Goal: Task Accomplishment & Management: Use online tool/utility

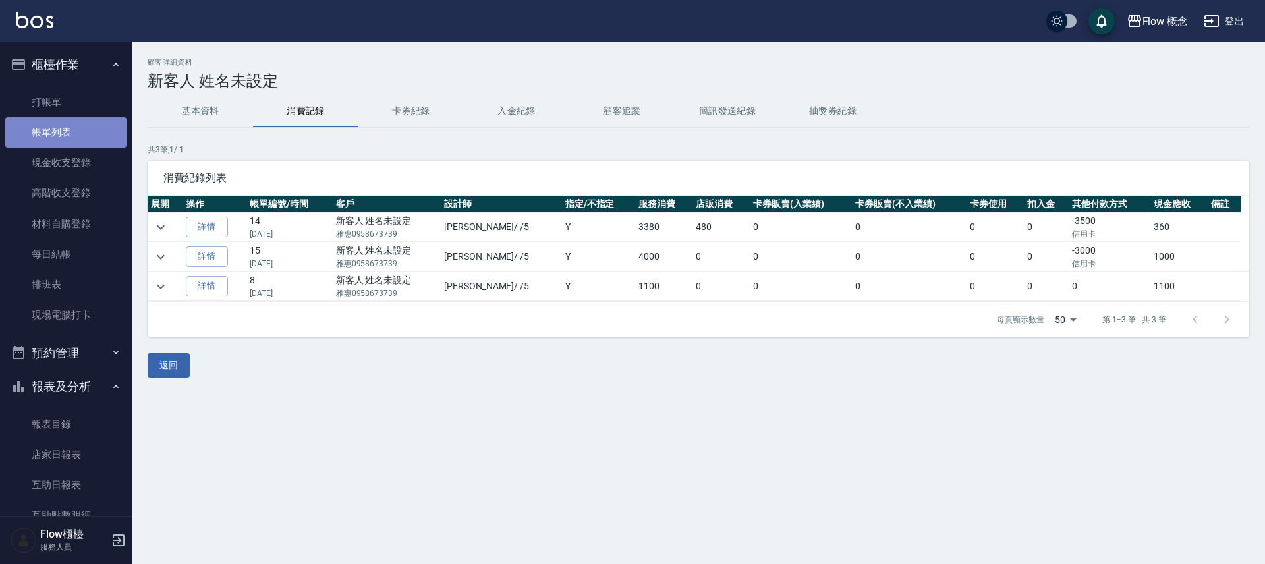
click at [115, 136] on link "帳單列表" at bounding box center [65, 132] width 121 height 30
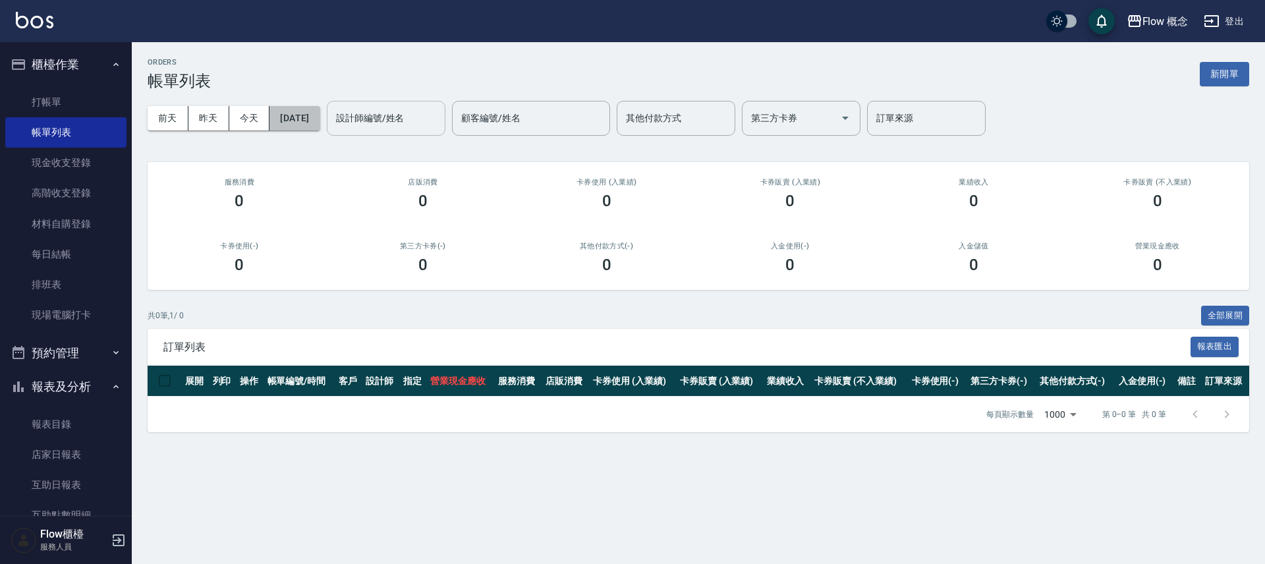
click at [317, 129] on button "[DATE]" at bounding box center [294, 118] width 50 height 24
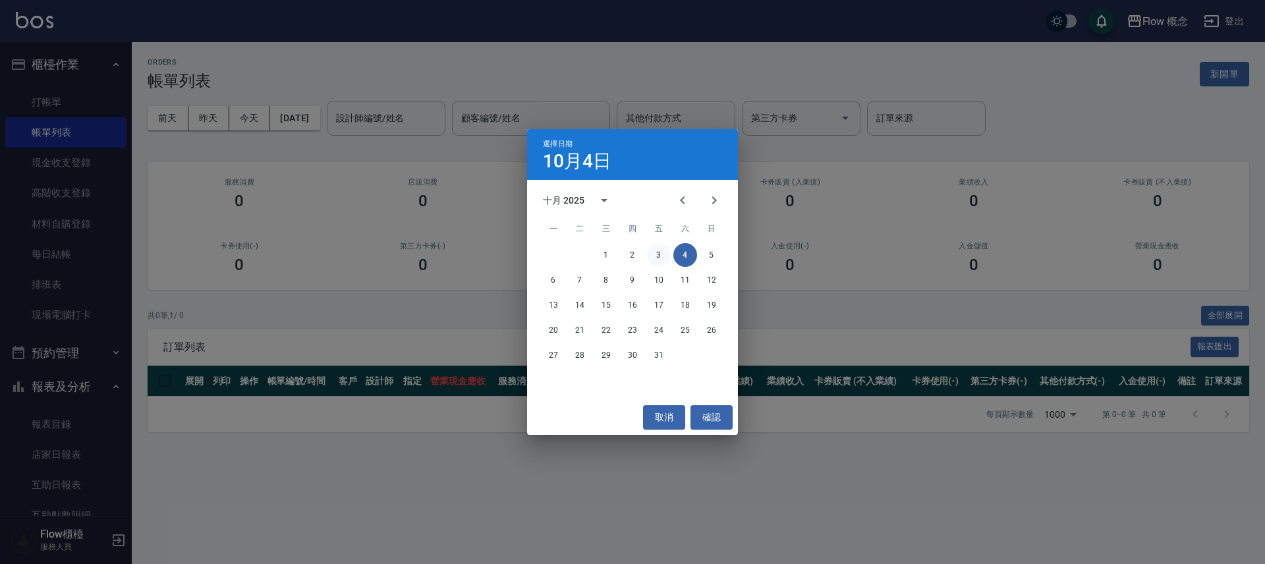
click at [665, 263] on button "3" at bounding box center [659, 255] width 24 height 24
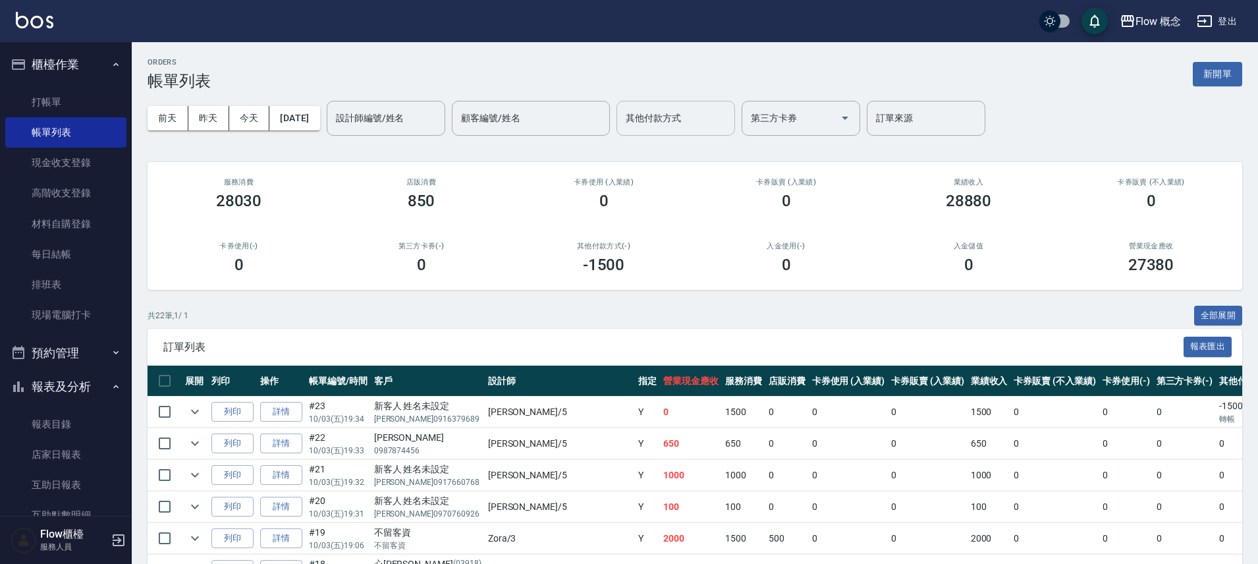
click at [678, 101] on div "其他付款方式" at bounding box center [675, 118] width 119 height 35
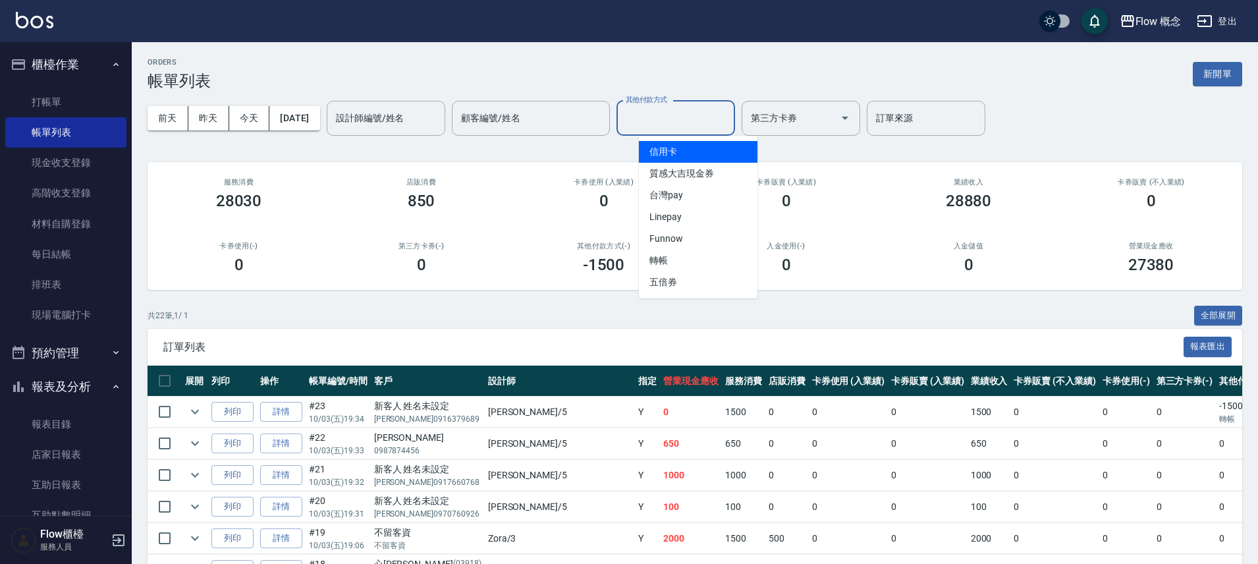
click at [681, 108] on input "其他付款方式" at bounding box center [675, 118] width 107 height 23
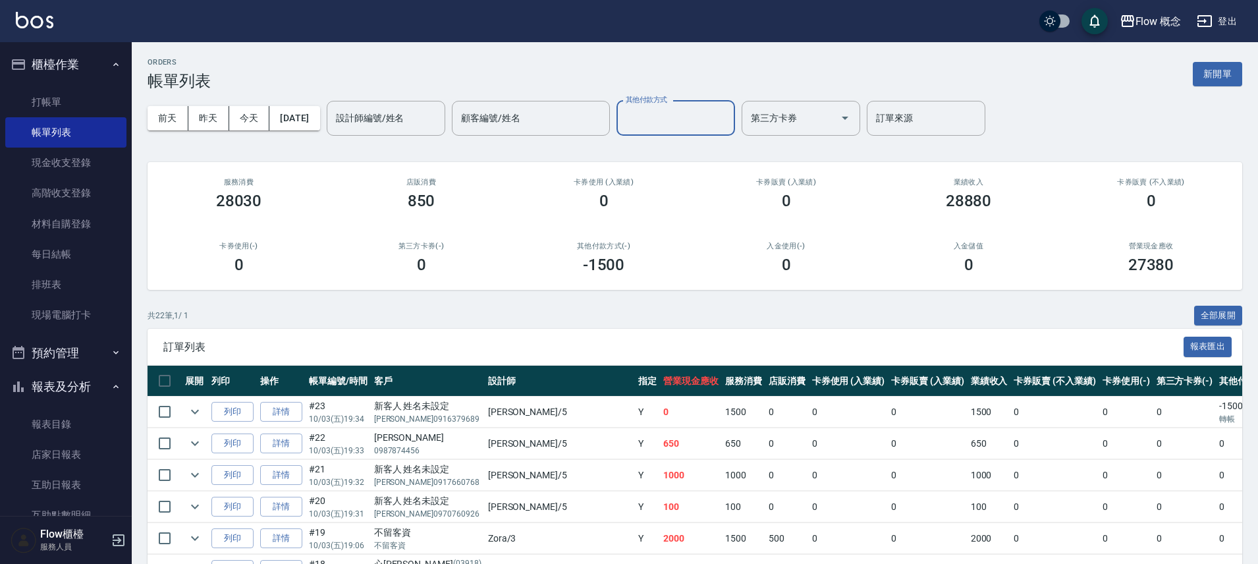
click at [681, 108] on input "其他付款方式" at bounding box center [675, 118] width 107 height 23
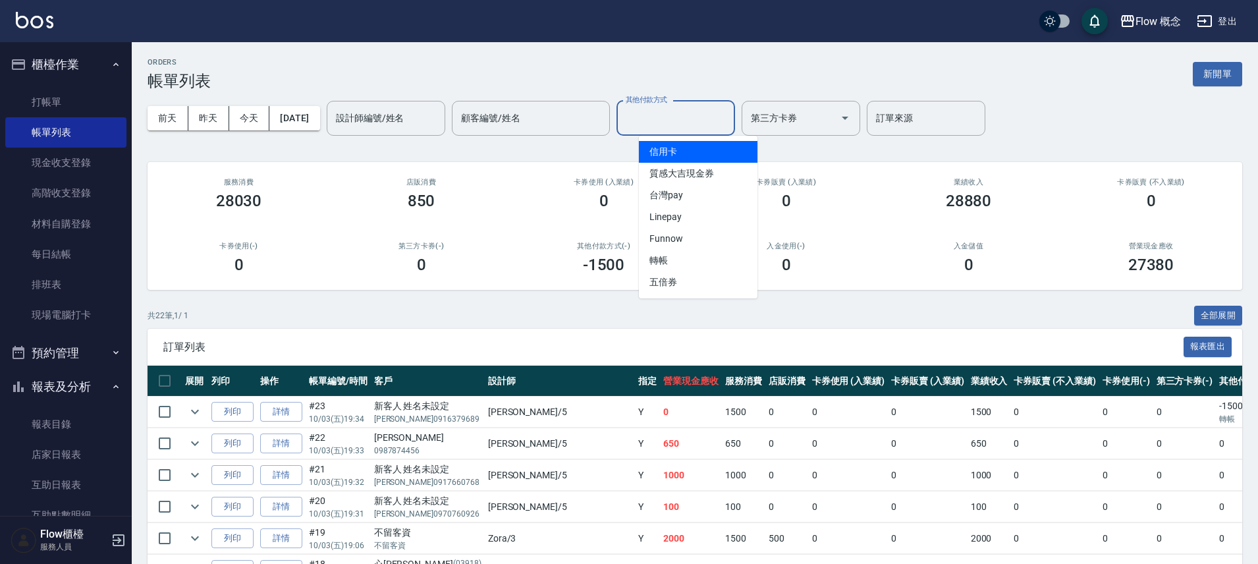
click at [685, 154] on span "信用卡" at bounding box center [698, 152] width 119 height 22
type input "信用卡"
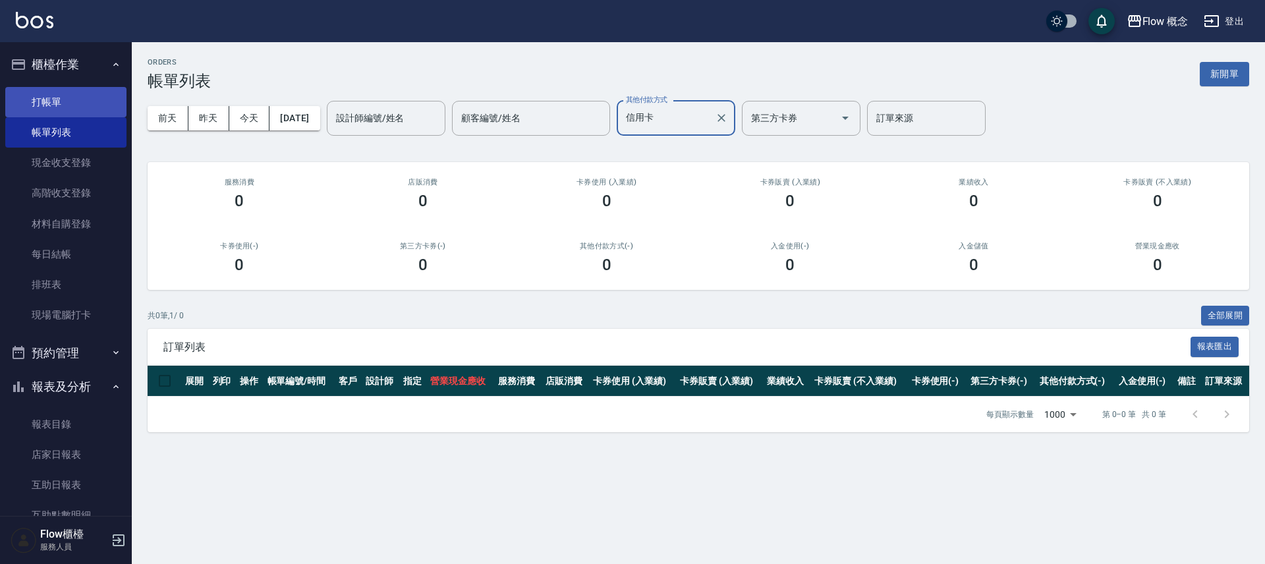
click at [40, 100] on link "打帳單" at bounding box center [65, 102] width 121 height 30
